Goal: Task Accomplishment & Management: Use online tool/utility

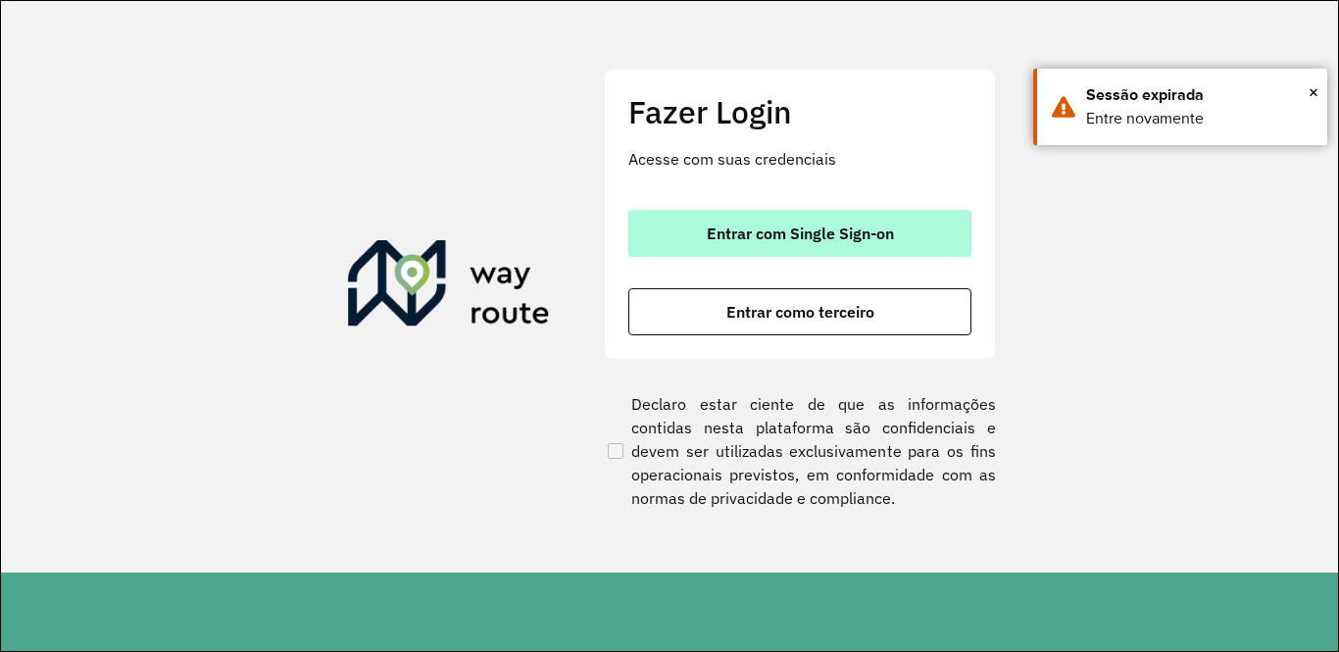
click at [721, 219] on button "Entrar com Single Sign-on" at bounding box center [799, 233] width 343 height 47
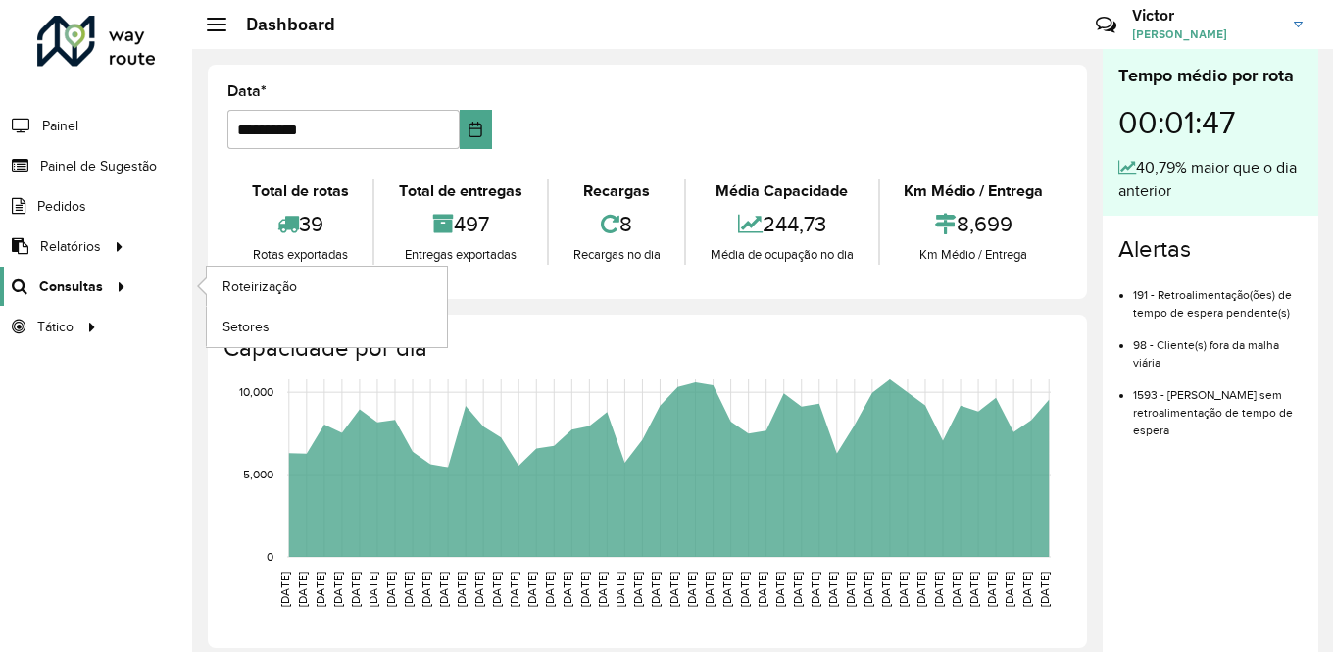
click at [81, 282] on span "Consultas" at bounding box center [71, 286] width 64 height 21
click at [247, 286] on span "Roteirização" at bounding box center [262, 286] width 79 height 21
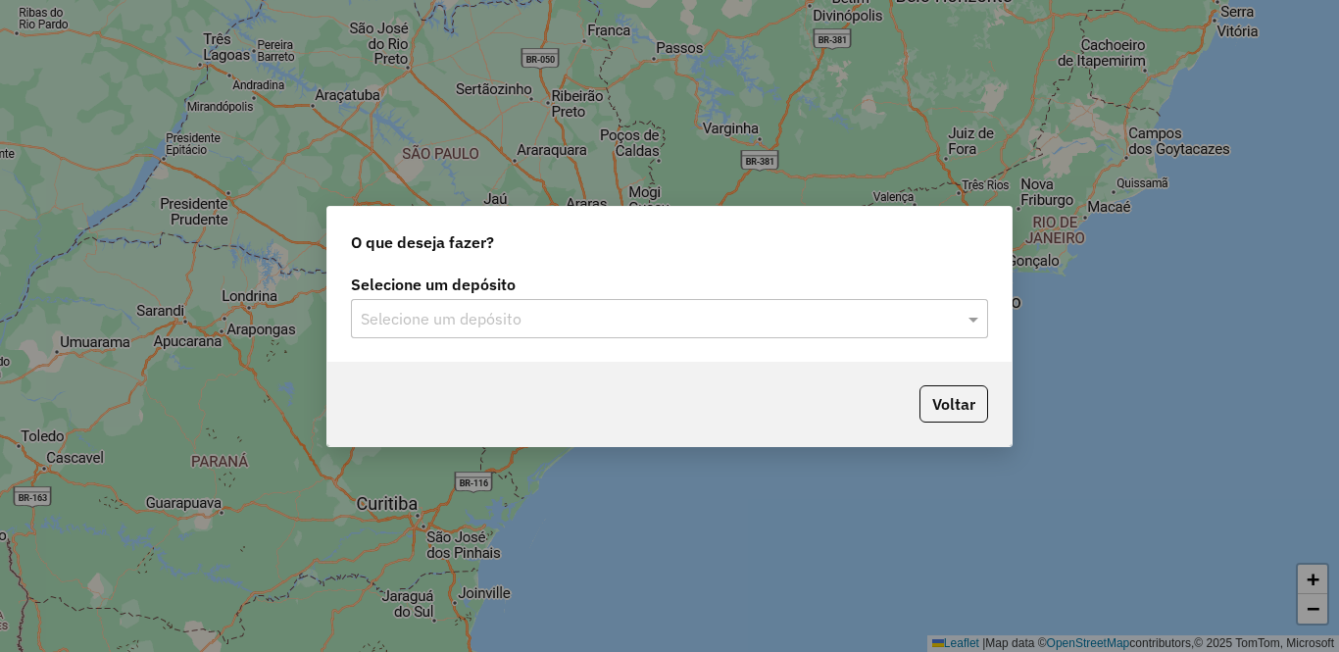
click at [961, 320] on div at bounding box center [669, 318] width 637 height 25
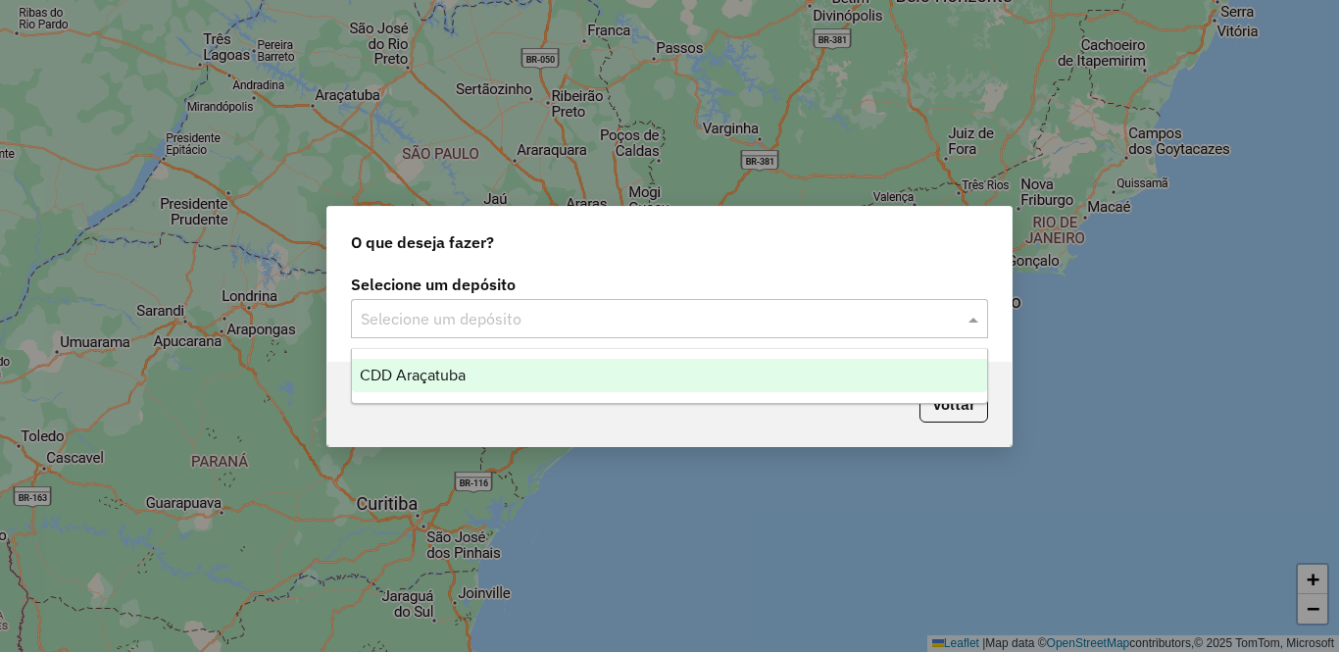
click at [710, 379] on div "CDD Araçatuba" at bounding box center [669, 375] width 635 height 33
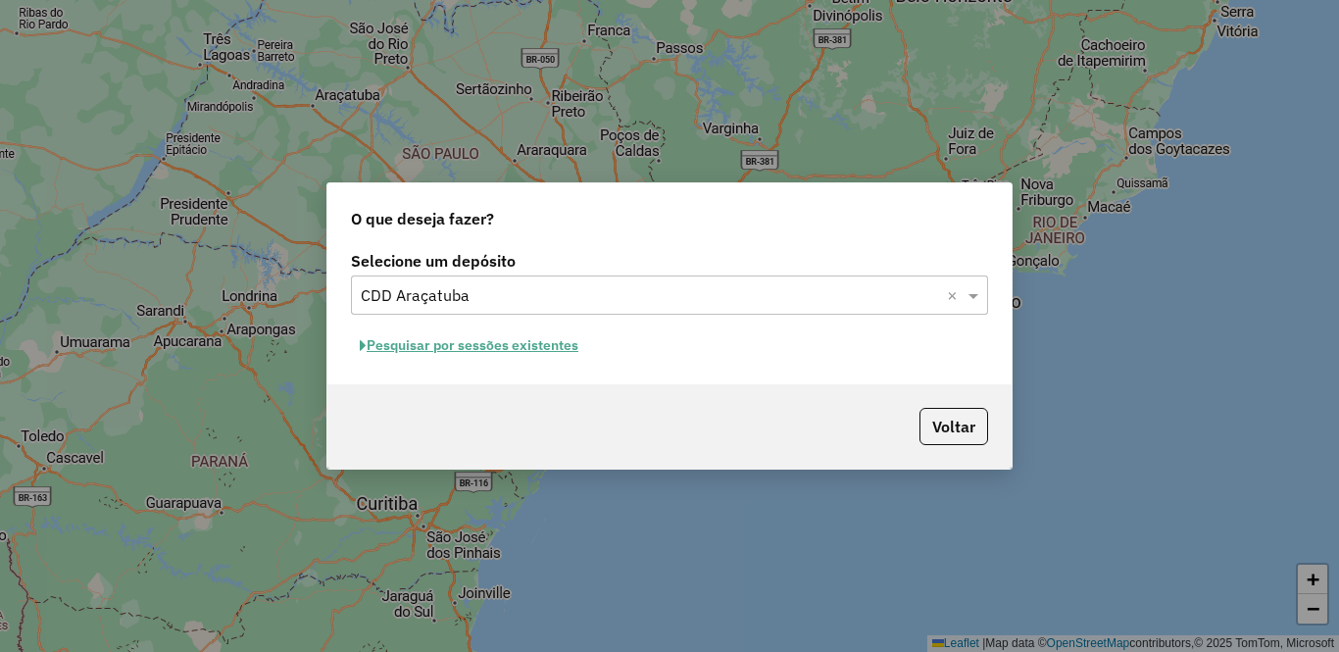
click at [522, 343] on button "Pesquisar por sessões existentes" at bounding box center [469, 345] width 236 height 30
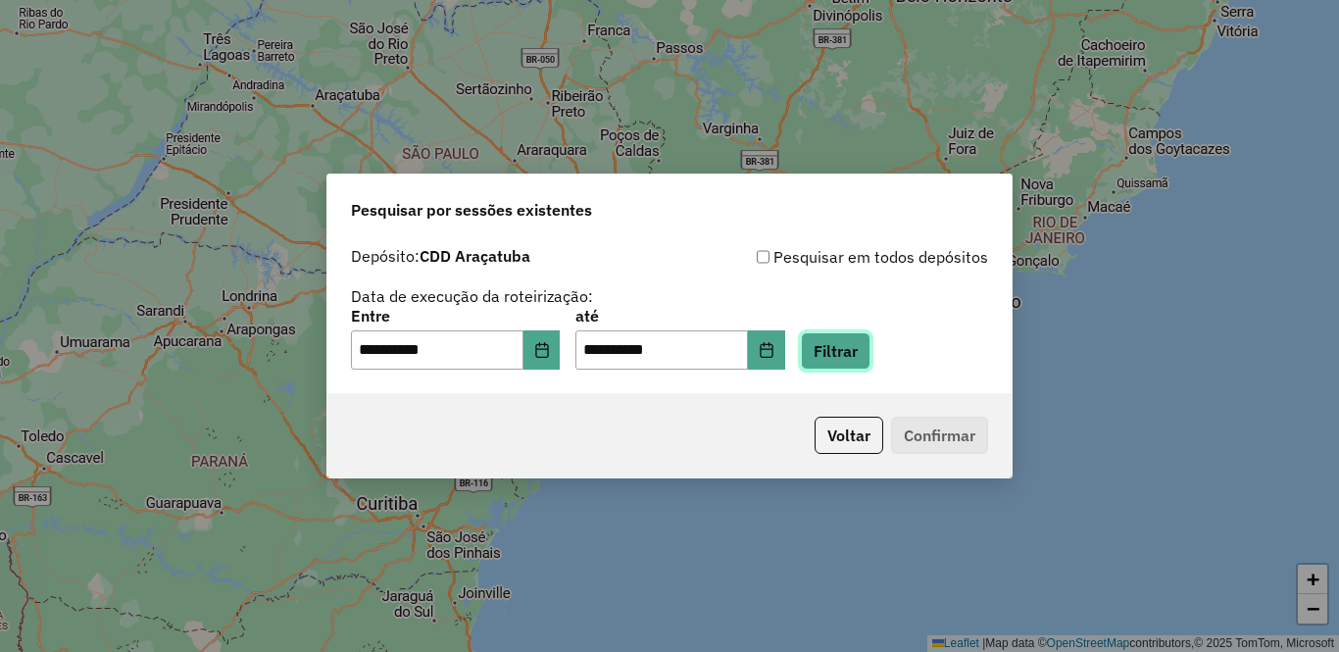
click at [871, 345] on button "Filtrar" at bounding box center [836, 350] width 70 height 37
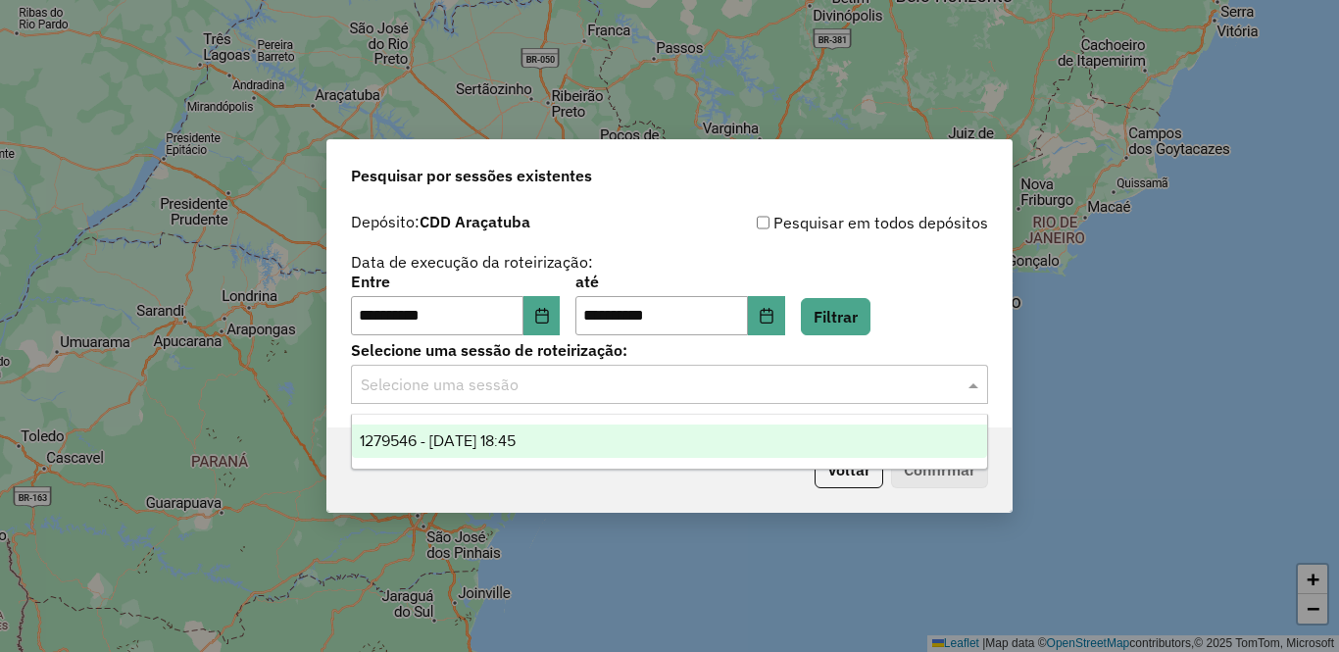
click at [510, 386] on input "text" at bounding box center [650, 386] width 578 height 24
click at [516, 437] on span "1279546 - 20/09/2025 18:45" at bounding box center [438, 440] width 156 height 17
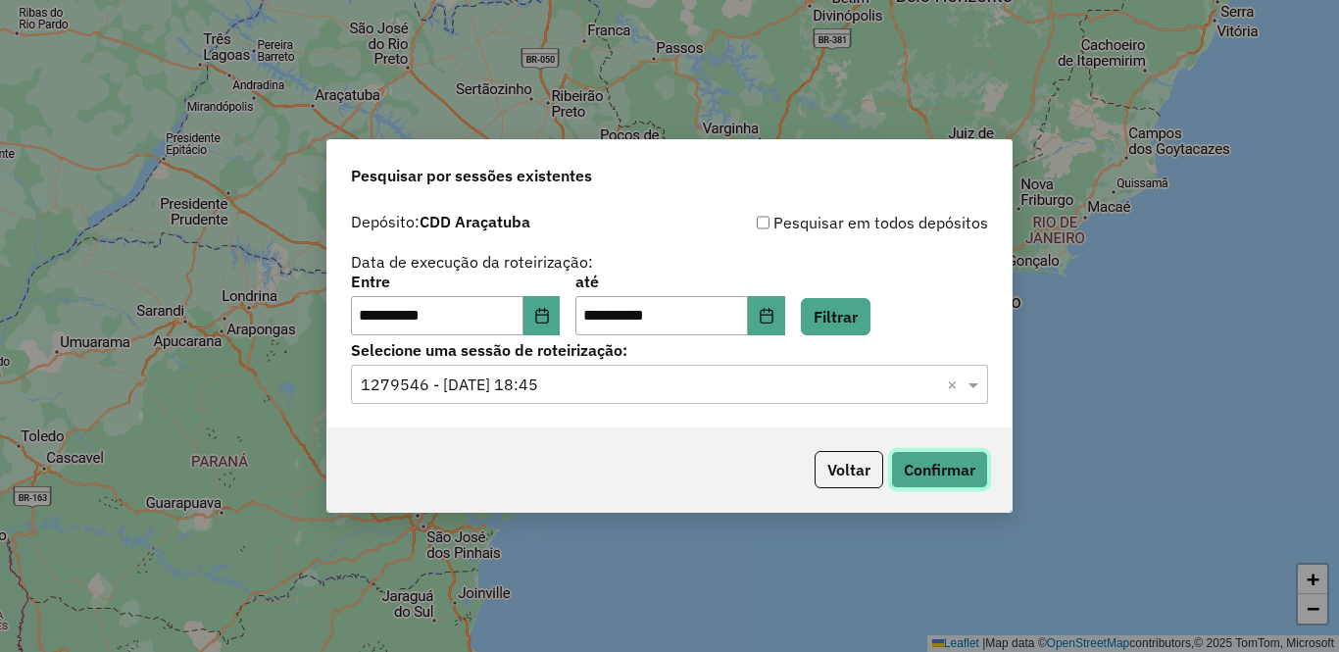
click at [941, 471] on button "Confirmar" at bounding box center [939, 469] width 97 height 37
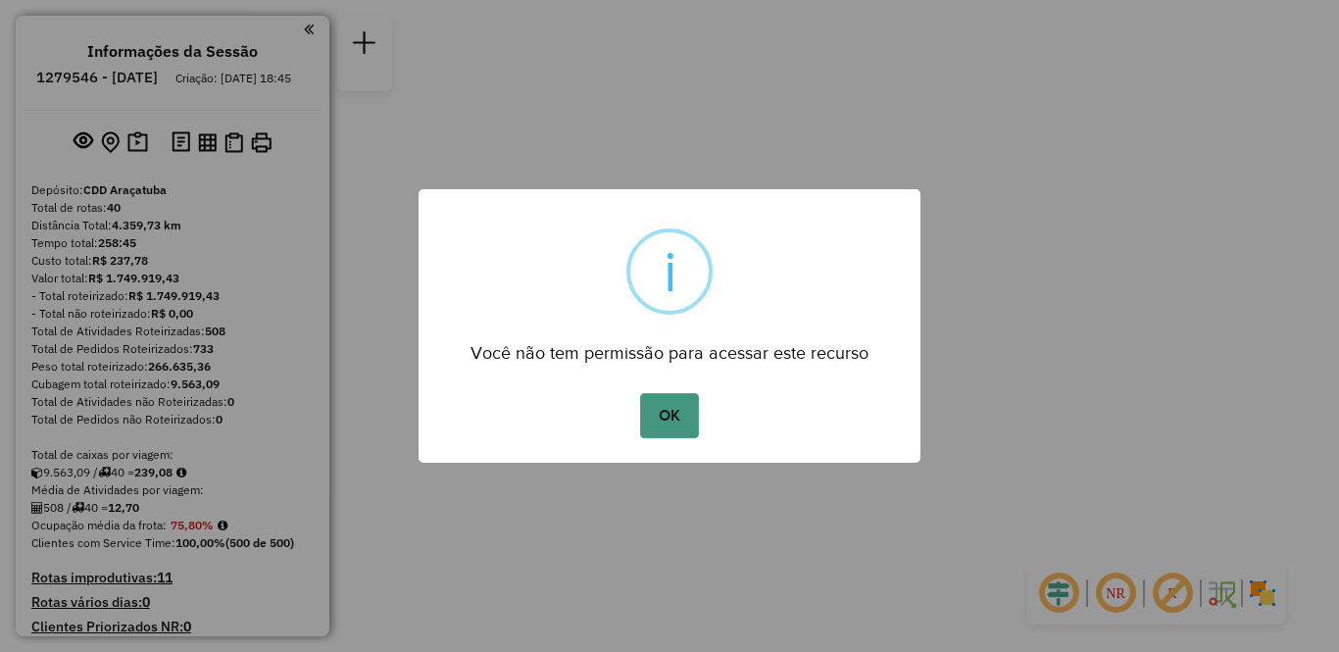
click at [672, 416] on button "OK" at bounding box center [669, 415] width 58 height 45
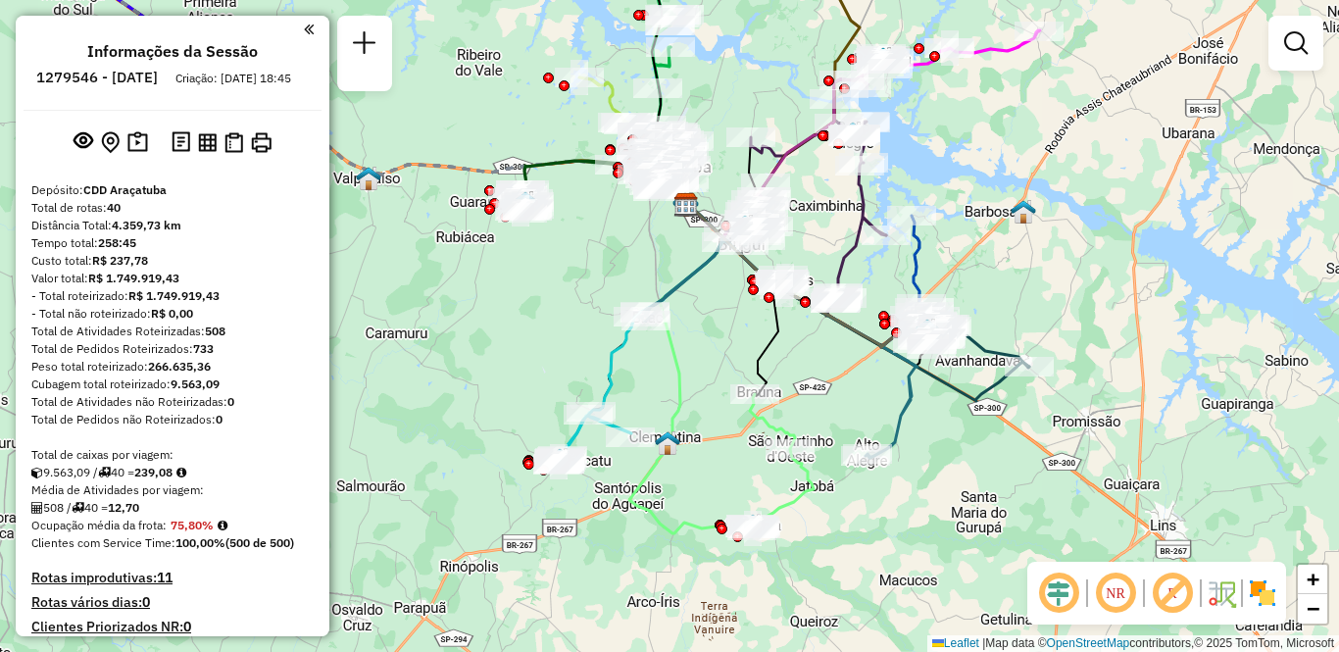
drag, startPoint x: 565, startPoint y: 410, endPoint x: 581, endPoint y: 288, distance: 122.7
click at [581, 288] on div "Janela de atendimento Grade de atendimento Capacidade Transportadoras Veículos …" at bounding box center [669, 326] width 1339 height 652
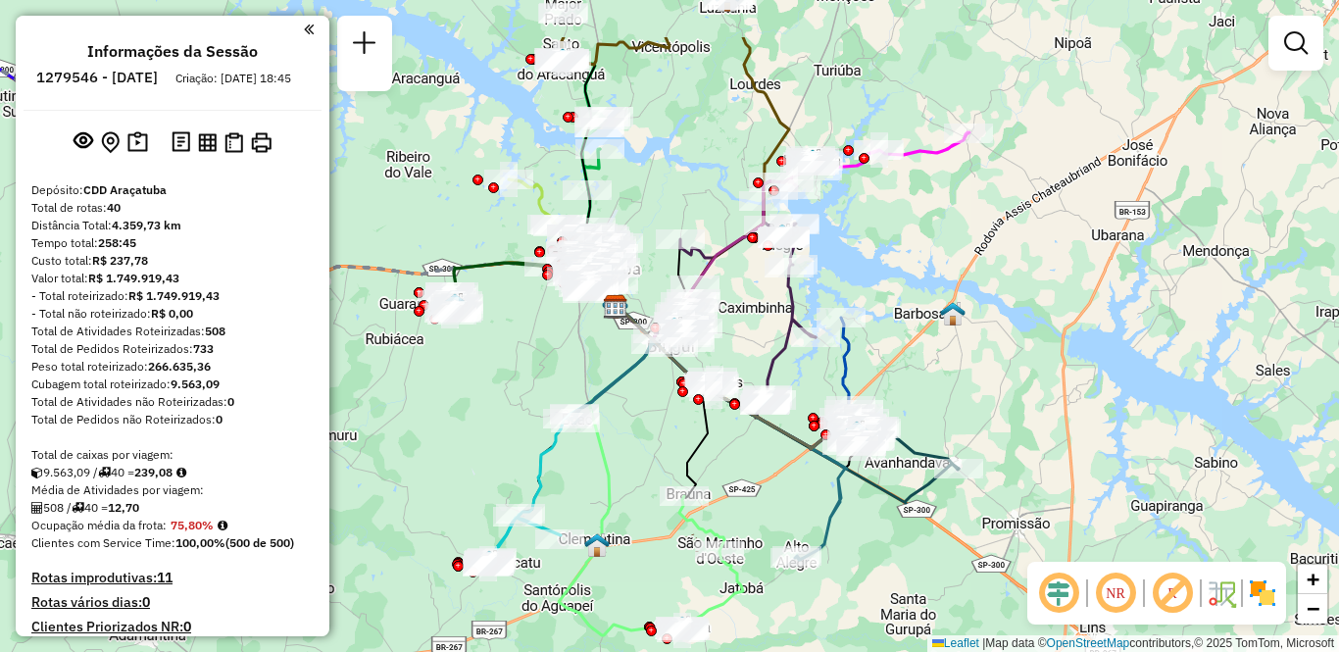
drag, startPoint x: 513, startPoint y: 349, endPoint x: 442, endPoint y: 451, distance: 124.0
click at [442, 451] on div "Janela de atendimento Grade de atendimento Capacidade Transportadoras Veículos …" at bounding box center [669, 326] width 1339 height 652
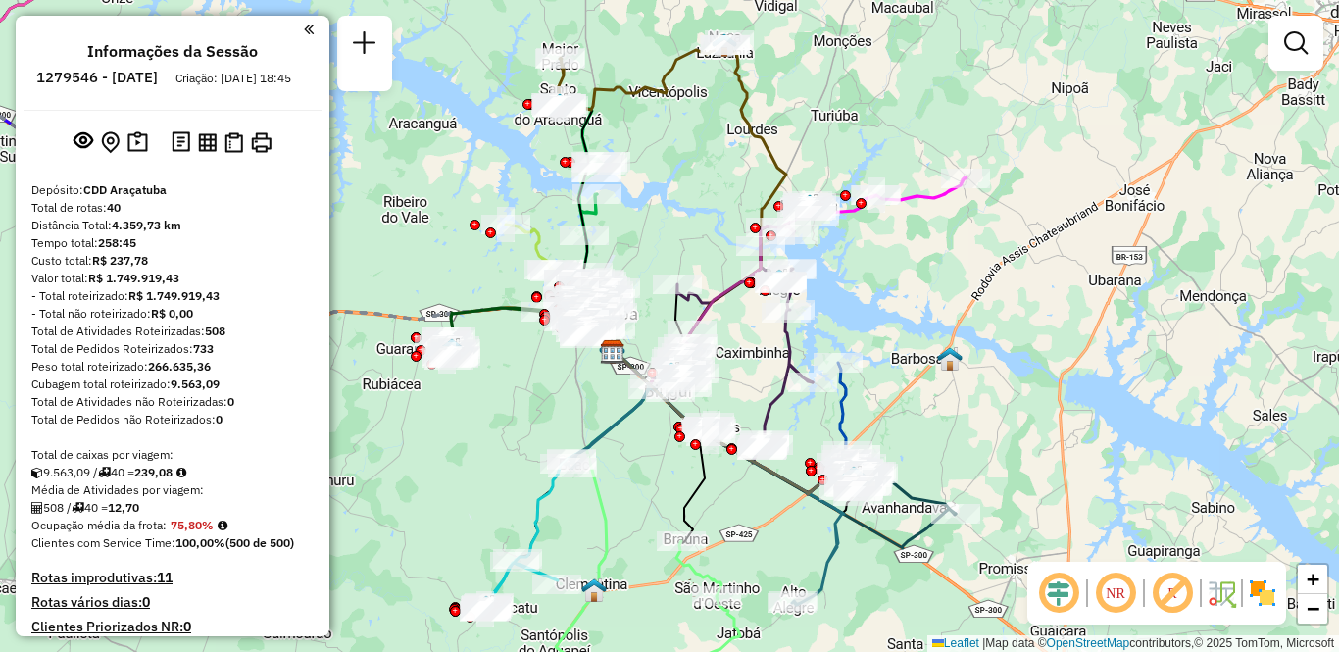
drag, startPoint x: 726, startPoint y: 131, endPoint x: 724, endPoint y: 180, distance: 49.1
click at [724, 178] on div "Janela de atendimento Grade de atendimento Capacidade Transportadoras Veículos …" at bounding box center [669, 326] width 1339 height 652
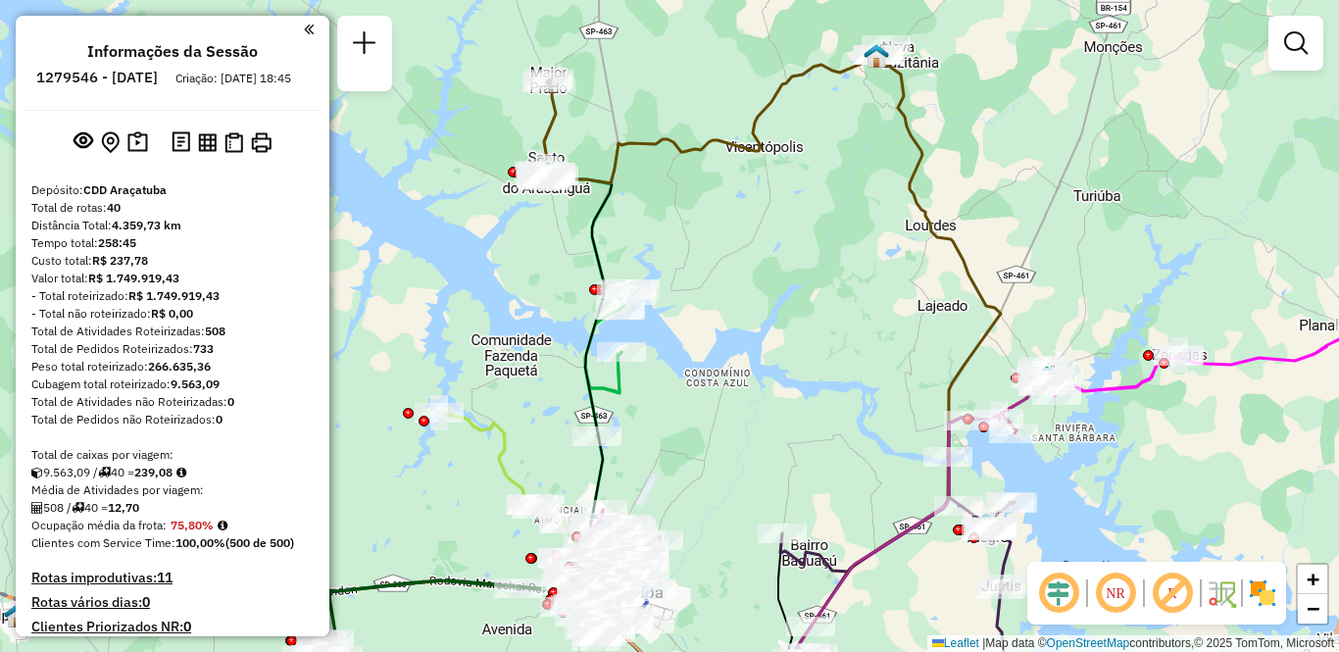
drag, startPoint x: 552, startPoint y: 205, endPoint x: 537, endPoint y: 271, distance: 67.3
click at [537, 271] on div "Janela de atendimento Grade de atendimento Capacidade Transportadoras Veículos …" at bounding box center [669, 326] width 1339 height 652
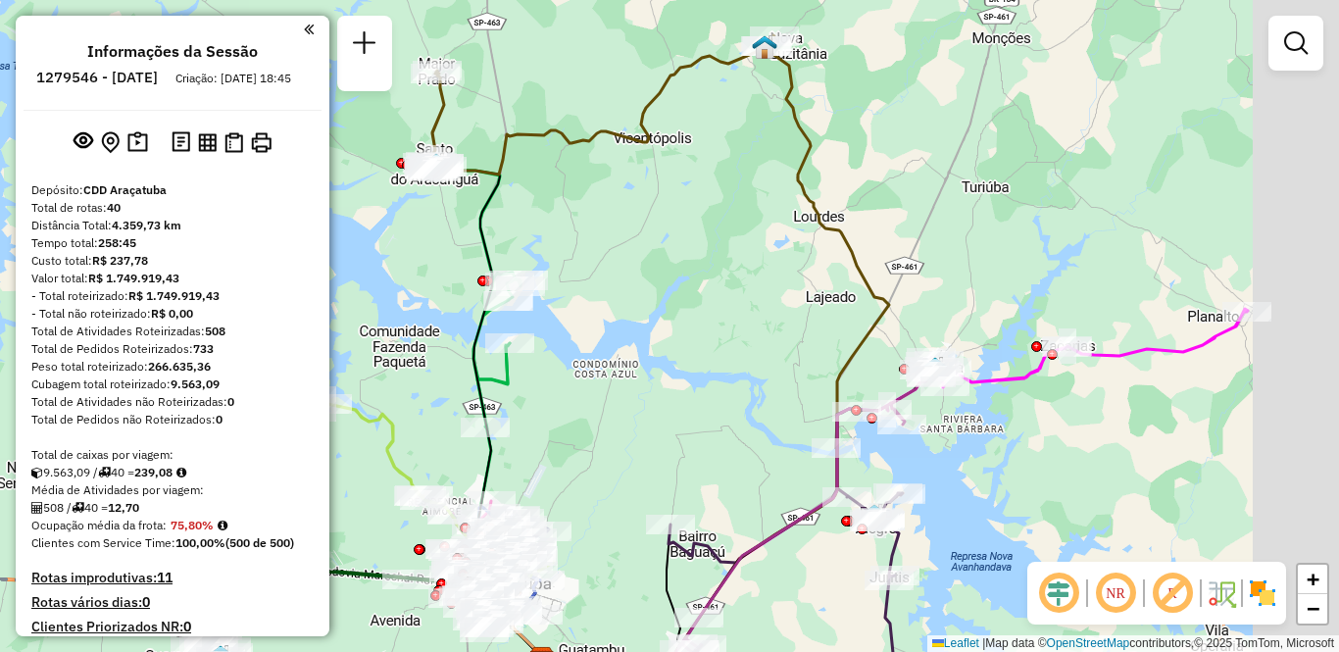
drag, startPoint x: 854, startPoint y: 247, endPoint x: 722, endPoint y: 231, distance: 133.3
click at [722, 231] on div "Janela de atendimento Grade de atendimento Capacidade Transportadoras Veículos …" at bounding box center [669, 326] width 1339 height 652
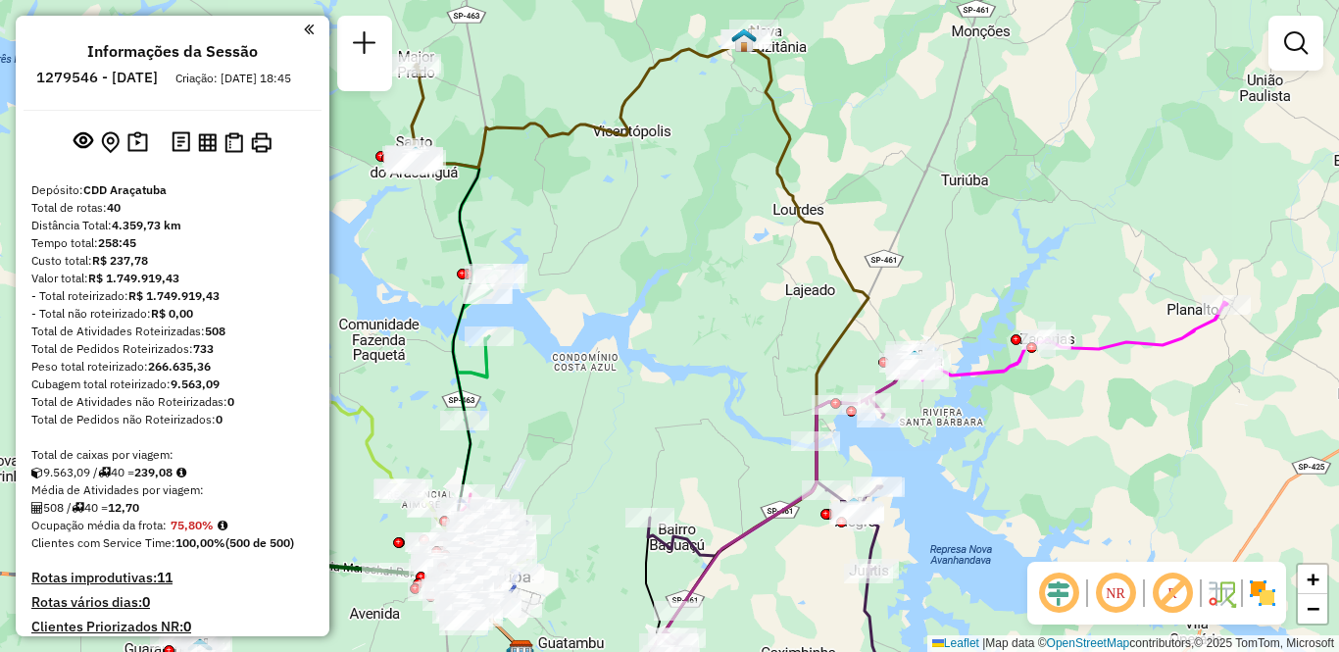
drag, startPoint x: 736, startPoint y: 248, endPoint x: 643, endPoint y: 173, distance: 119.9
click at [643, 173] on div "Janela de atendimento Grade de atendimento Capacidade Transportadoras Veículos …" at bounding box center [669, 326] width 1339 height 652
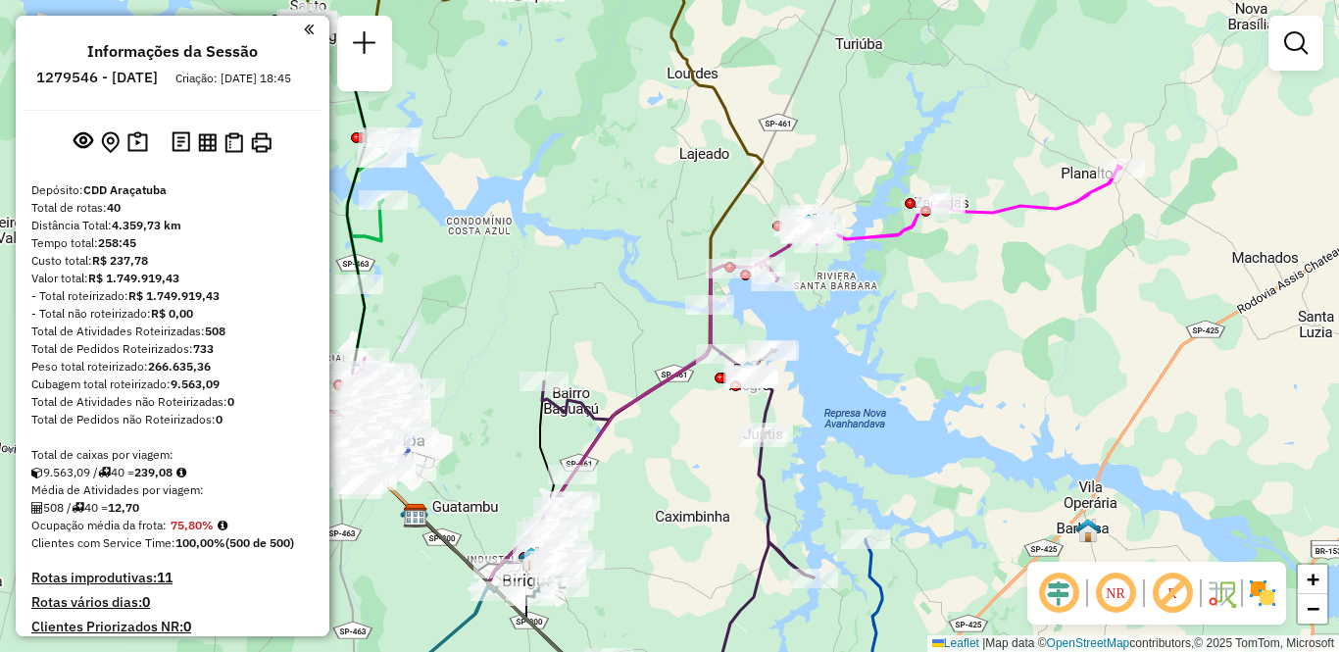
drag, startPoint x: 624, startPoint y: 345, endPoint x: 606, endPoint y: 188, distance: 157.8
click at [605, 189] on div "Janela de atendimento Grade de atendimento Capacidade Transportadoras Veículos …" at bounding box center [669, 326] width 1339 height 652
